Goal: Information Seeking & Learning: Learn about a topic

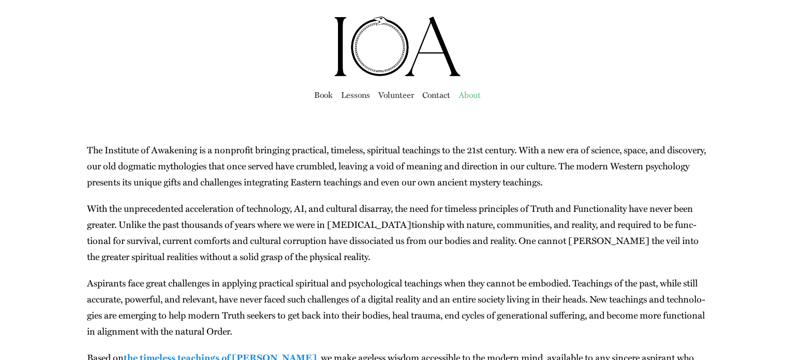
click at [255, 115] on main "About andrew 2024-04-11T02:20:59+00:00 The Insti­tute of Awak­en­ing is a non­p…" at bounding box center [397, 275] width 795 height 328
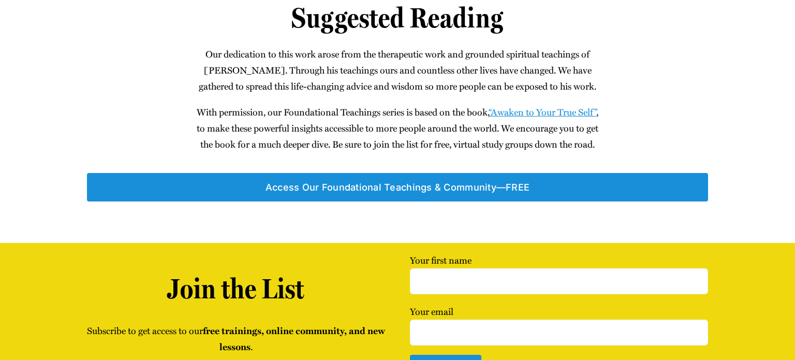
scroll to position [896, 0]
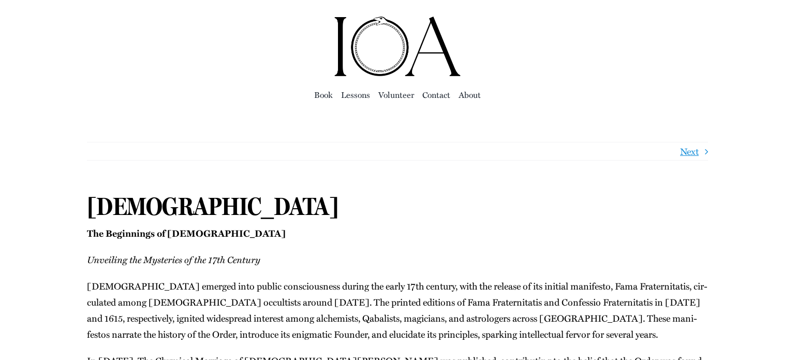
click at [170, 210] on h1 "[DEMOGRAPHIC_DATA]" at bounding box center [397, 206] width 621 height 30
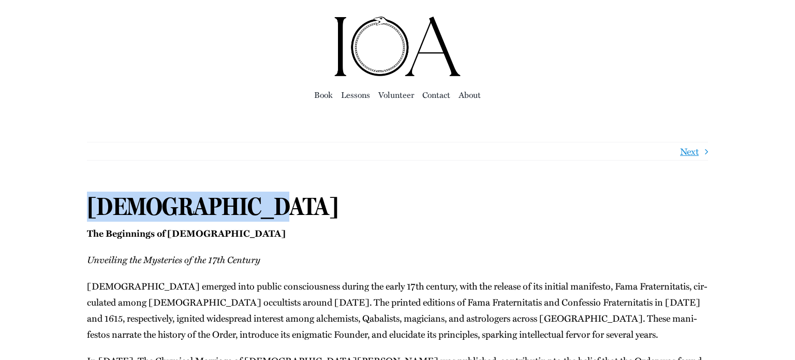
copy h1 "[DEMOGRAPHIC_DATA]"
click at [152, 77] on div at bounding box center [397, 47] width 621 height 62
